Goal: Information Seeking & Learning: Understand process/instructions

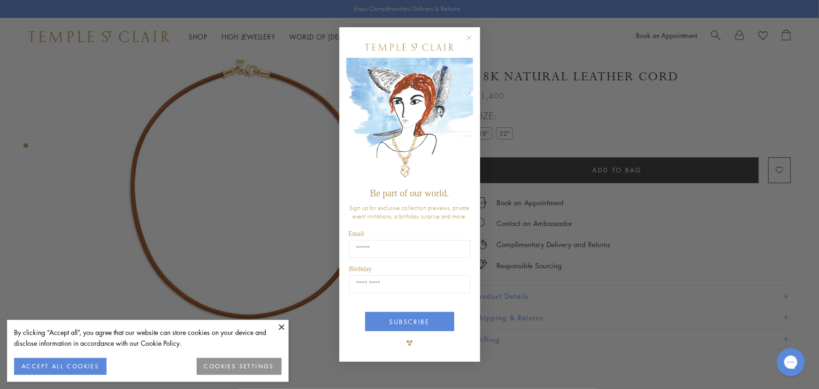
click at [469, 38] on circle "Close dialog" at bounding box center [468, 37] width 11 height 11
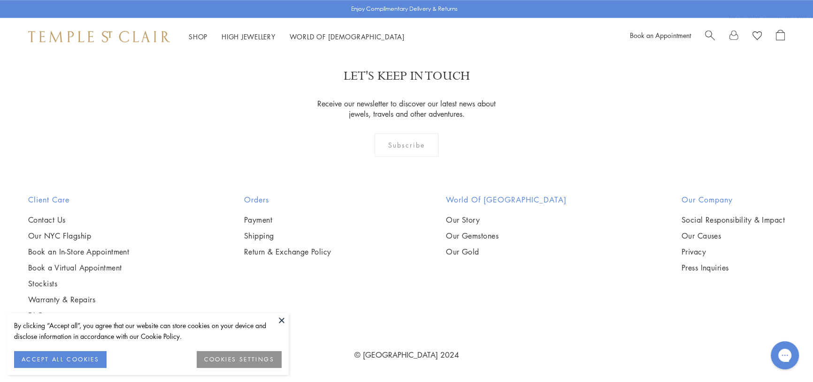
scroll to position [1053, 0]
click at [53, 299] on link "Warranty & Repairs" at bounding box center [78, 300] width 101 height 10
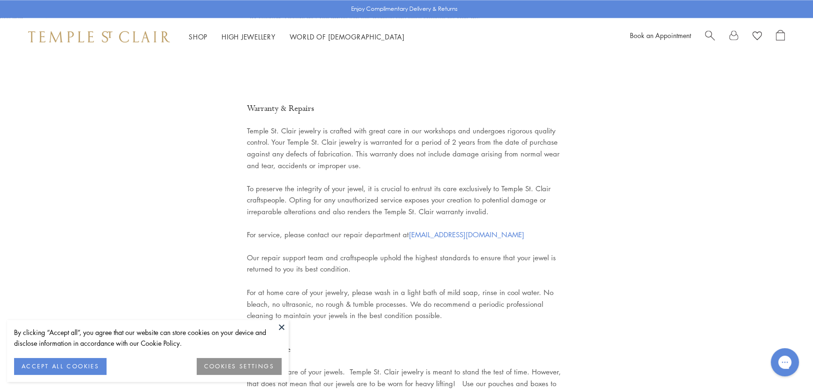
click at [280, 328] on button at bounding box center [281, 327] width 14 height 14
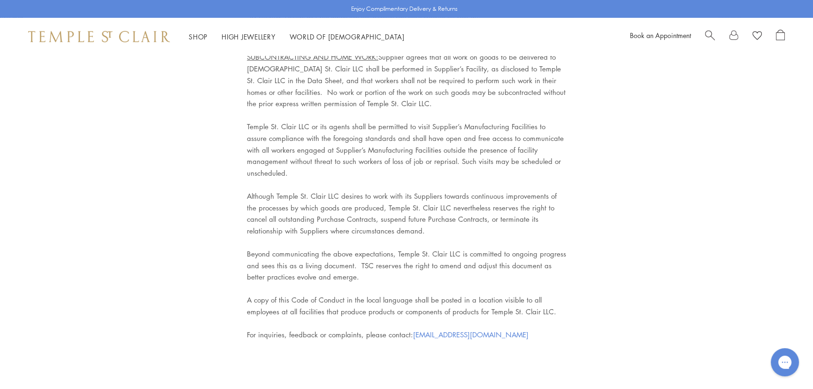
scroll to position [3933, 0]
